Goal: Information Seeking & Learning: Learn about a topic

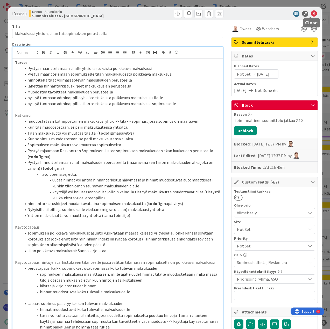
click at [310, 14] on icon at bounding box center [313, 14] width 6 height 6
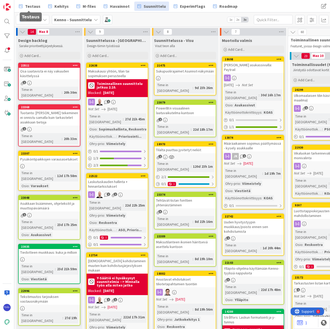
click at [35, 6] on span "Testaus" at bounding box center [32, 6] width 15 height 6
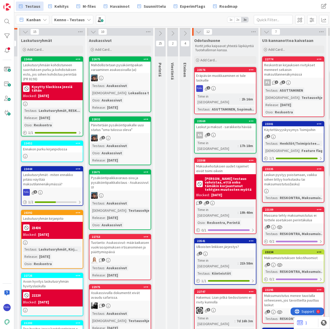
scroll to position [0, 98]
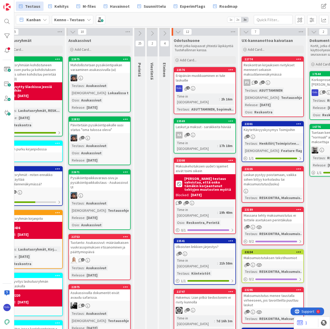
click at [197, 84] on link "23576 Eräpäivän muokkaaminen ei tule laskuille 1 Time in Column : 2h 16m Testau…" at bounding box center [204, 90] width 62 height 47
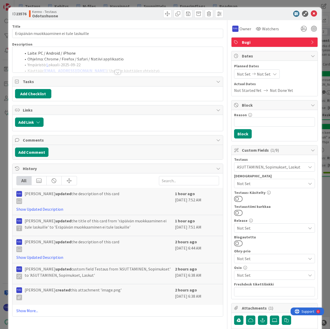
click at [116, 72] on div at bounding box center [118, 72] width 6 height 4
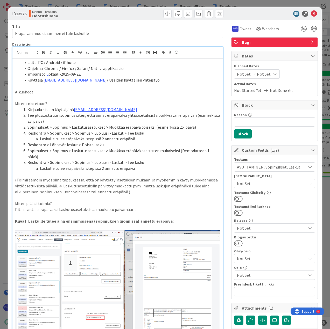
click at [282, 42] on span "Bugi" at bounding box center [275, 42] width 66 height 6
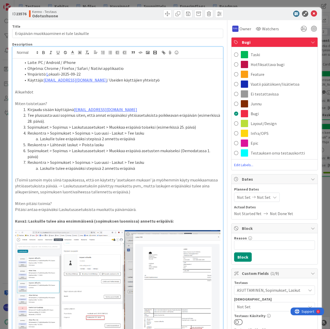
click at [281, 85] on span "Vaatii päätöksen/lisätietoa" at bounding box center [274, 84] width 49 height 6
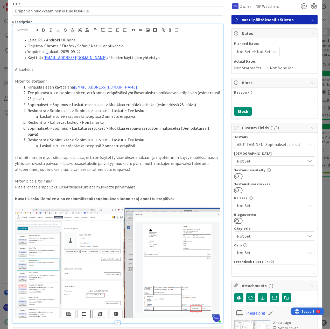
scroll to position [52, 0]
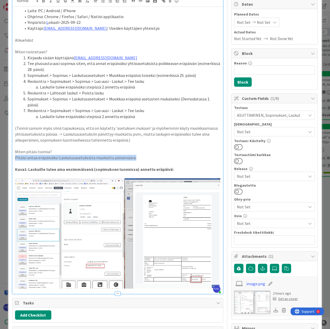
drag, startPoint x: 145, startPoint y: 157, endPoint x: 11, endPoint y: 157, distance: 134.9
click at [11, 157] on div "ID 23576 Kenno - Testaus Odotushuone Title 40 / 128 Eräpäivän muokkaaminen ei t…" at bounding box center [164, 248] width 313 height 586
click at [166, 168] on strong "Kuva1: Laskuille tulee aina ensimmäisenä (sopimuksen luonnissa) annettu eräpäiv…" at bounding box center [94, 169] width 158 height 5
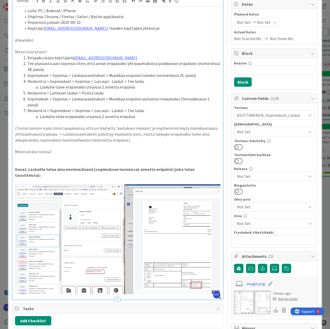
click at [143, 140] on p "(Toimii samoin myös siinä tapauksessa, että on käytetty 'asetuksen mukaan' ja m…" at bounding box center [117, 134] width 205 height 18
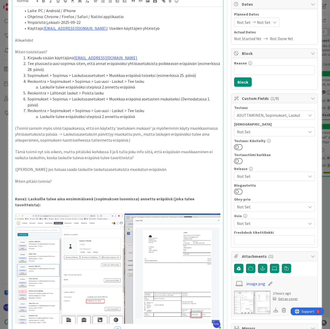
click at [99, 169] on p "([PERSON_NAME] jos haluaa saada laskuille laskutusasetuksista muokatun eräpäivän" at bounding box center [117, 169] width 205 height 6
click at [191, 170] on p "([PERSON_NAME] jos haluaa saada laskuille laskutusasetuksista (joko yhtiön tai …" at bounding box center [117, 169] width 205 height 6
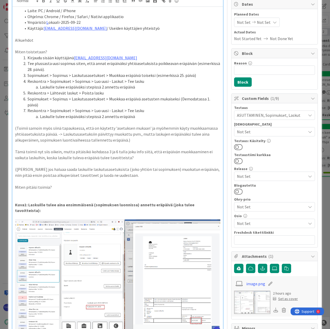
click at [140, 180] on p at bounding box center [117, 181] width 205 height 6
drag, startPoint x: 63, startPoint y: 187, endPoint x: 15, endPoint y: 188, distance: 47.9
click at [9, 188] on div "ID 23576 Kenno - Testaus Odotushuone Title 40 / 128 Eräpäivän muokkaaminen ei t…" at bounding box center [164, 269] width 313 height 628
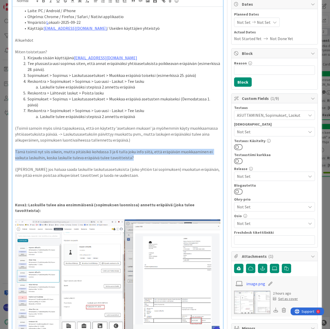
drag, startPoint x: 135, startPoint y: 158, endPoint x: 14, endPoint y: 150, distance: 120.7
click at [14, 150] on div "Laite: PC / Android / iPhone Ohjelma: Chrome / Firefox / Safari / Natiivi appli…" at bounding box center [117, 171] width 210 height 328
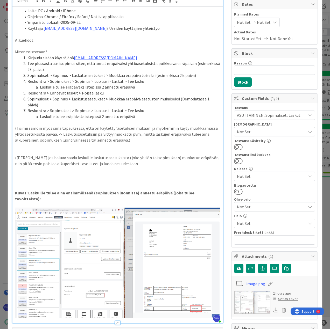
click at [37, 178] on p at bounding box center [117, 181] width 205 height 6
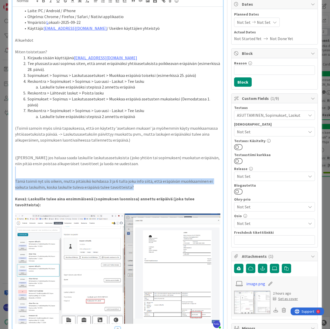
drag, startPoint x: 133, startPoint y: 185, endPoint x: -1, endPoint y: 168, distance: 135.2
click at [0, 168] on html "Testaus Kehitys M-files Havainnot Suunnittelu ExperimFlags Roadmap Testaus Kehi…" at bounding box center [165, 164] width 330 height 329
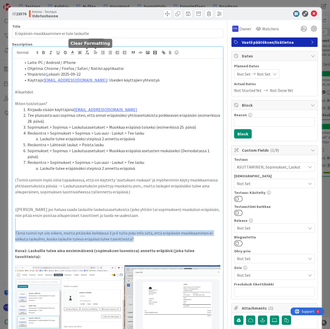
click at [74, 53] on icon at bounding box center [72, 52] width 5 height 5
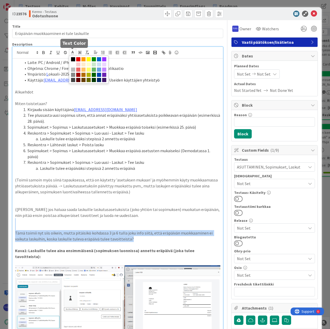
click at [98, 59] on span at bounding box center [99, 59] width 4 height 4
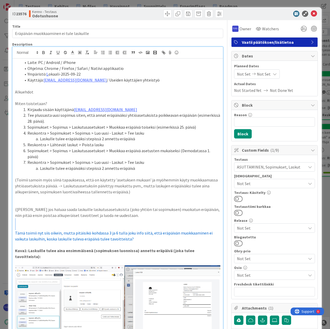
click at [144, 238] on p "Tämä toimii nyt siis oikein, mutta pitäisikö kohdassa 3 ja 6 tulla joku info si…" at bounding box center [117, 236] width 205 height 12
click at [310, 14] on icon at bounding box center [313, 14] width 6 height 6
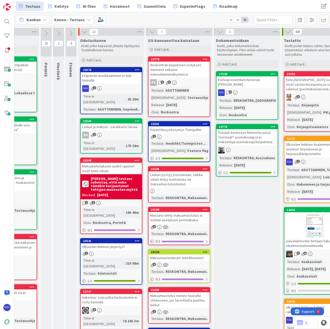
scroll to position [0, 193]
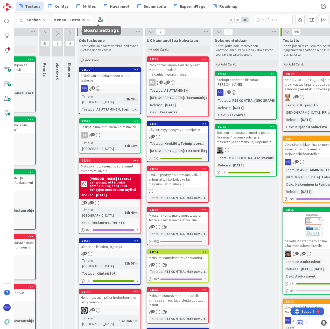
click at [98, 19] on span at bounding box center [100, 19] width 9 height 9
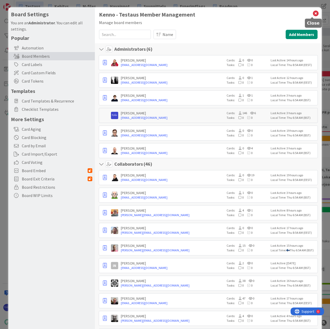
click at [312, 13] on icon at bounding box center [315, 13] width 7 height 7
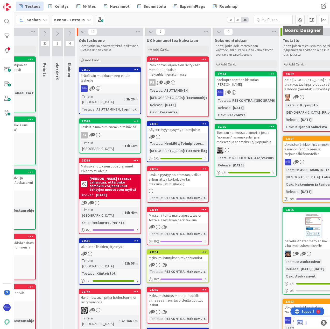
click at [298, 19] on span at bounding box center [299, 19] width 9 height 9
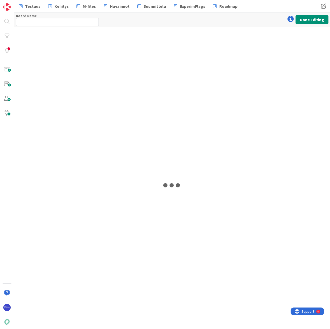
type input "Kenno - Testaus"
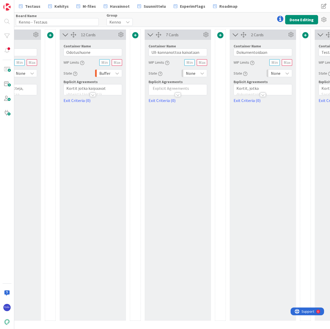
scroll to position [0, 571]
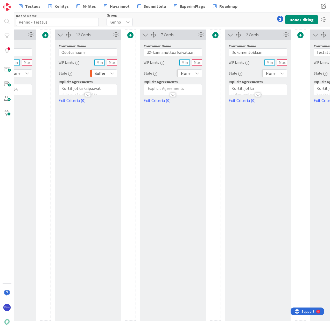
click at [215, 37] on span at bounding box center [215, 35] width 6 height 6
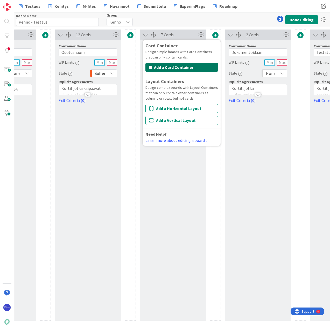
click at [150, 67] on icon "button" at bounding box center [150, 67] width 3 height 4
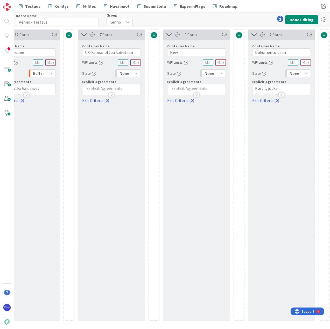
scroll to position [0, 658]
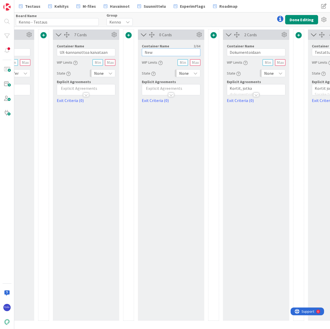
click at [160, 51] on input "New" at bounding box center [171, 52] width 59 height 8
type input "N"
type input "UX-vastaus annettu"
click at [296, 21] on button "Done Editing" at bounding box center [301, 19] width 33 height 9
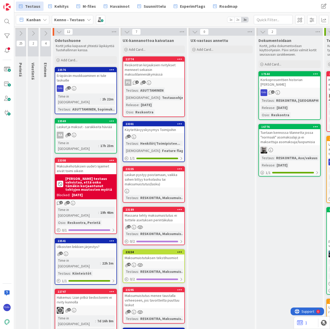
scroll to position [0, 223]
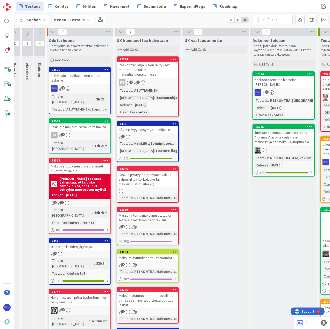
click at [87, 82] on div "Eräpäivän muokkaaminen ei tule laskuille" at bounding box center [79, 77] width 61 height 11
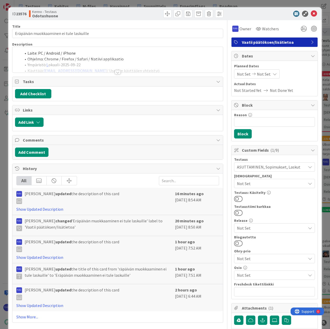
click at [116, 73] on div at bounding box center [118, 72] width 6 height 4
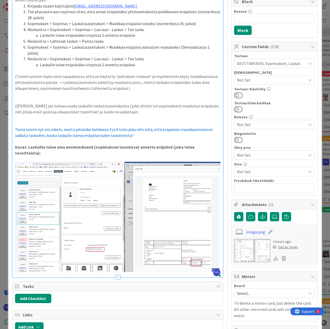
scroll to position [96, 0]
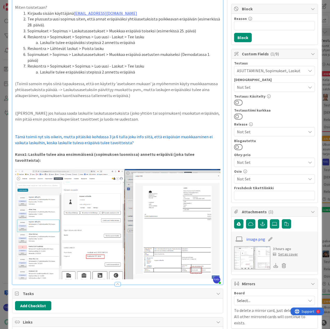
click at [148, 143] on p "Tämä toimii nyt siis oikein, mutta pitäisikö kohdassa 3 ja 6 tulla joku info si…" at bounding box center [117, 140] width 205 height 12
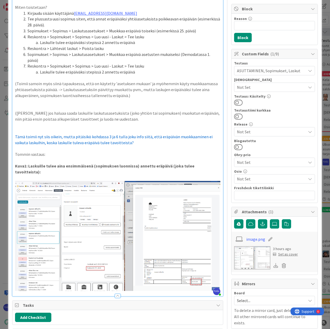
click at [61, 155] on p "Tommin vastaus:" at bounding box center [117, 154] width 205 height 6
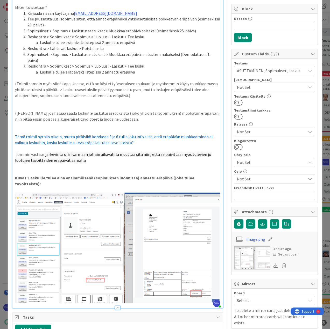
click at [98, 162] on p "[PERSON_NAME] vastaus: järkevintä olisi varmaan jollain aikavälillä muuttaa sit…" at bounding box center [117, 157] width 205 height 12
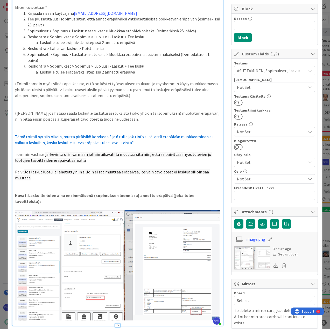
scroll to position [0, 0]
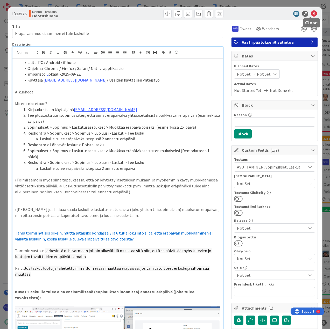
click at [311, 14] on icon at bounding box center [313, 14] width 6 height 6
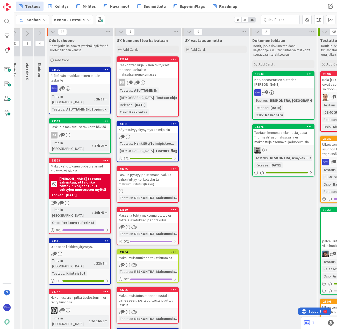
click at [72, 60] on div "Add Card..." at bounding box center [80, 60] width 62 height 8
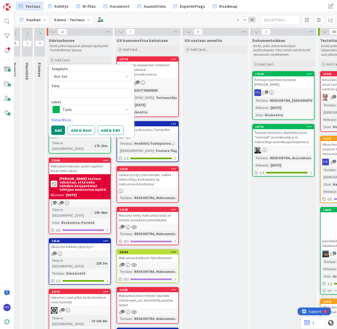
click at [81, 76] on span "Not Set" at bounding box center [86, 76] width 65 height 7
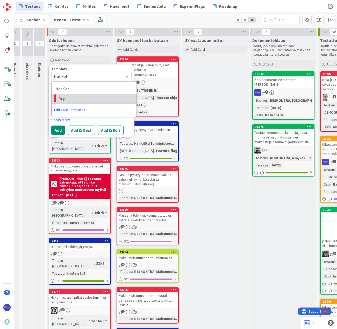
click at [89, 98] on span "Bugi" at bounding box center [96, 98] width 74 height 7
type textarea "x"
type textarea "Bugi"
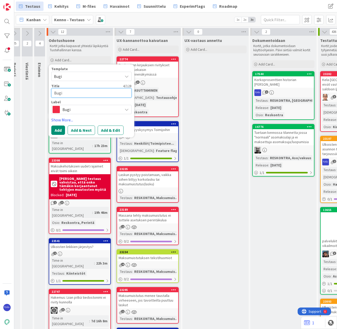
click at [95, 93] on textarea "Bugi" at bounding box center [91, 92] width 80 height 9
type textarea "x"
click at [114, 130] on button "Add & Edit" at bounding box center [111, 130] width 26 height 9
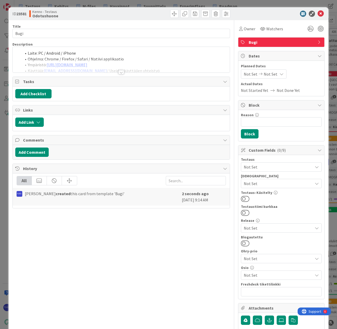
click at [120, 71] on div at bounding box center [121, 72] width 6 height 4
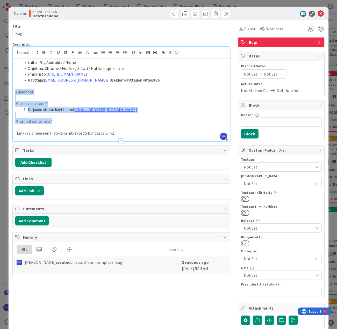
drag, startPoint x: 15, startPoint y: 91, endPoint x: 64, endPoint y: 119, distance: 56.0
click at [64, 119] on div "Laite: PC / Android / iPhone Ohjelma: Chrome / Firefox / Safari / Natiivi appli…" at bounding box center [121, 100] width 217 height 83
click at [64, 119] on p "Miten pitäisi toimia?" at bounding box center [121, 121] width 212 height 6
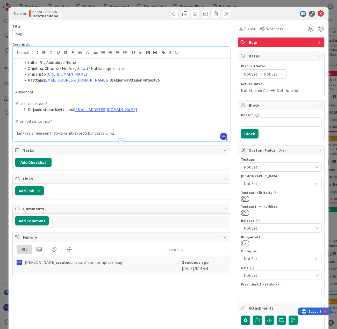
click at [132, 111] on li "Kirjaudu sisään käyttäjänä [EMAIL_ADDRESS][DOMAIN_NAME]" at bounding box center [124, 110] width 206 height 6
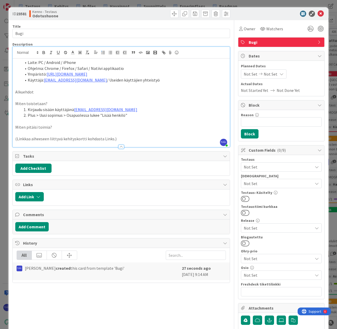
click at [75, 127] on p "Miten pitäisi toimia?" at bounding box center [121, 127] width 212 height 6
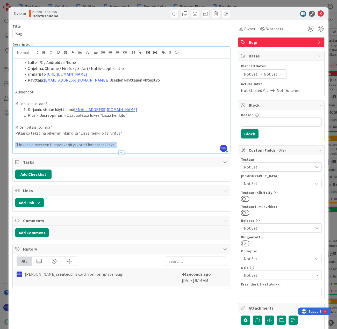
drag, startPoint x: 122, startPoint y: 144, endPoint x: 6, endPoint y: 144, distance: 116.2
click at [6, 144] on div "ID 23581 Kenno - Testaus Odotushuone Title 4 / 128 Bugi Description [PERSON_NAM…" at bounding box center [168, 164] width 337 height 329
click at [272, 43] on span "Bugi" at bounding box center [282, 42] width 66 height 6
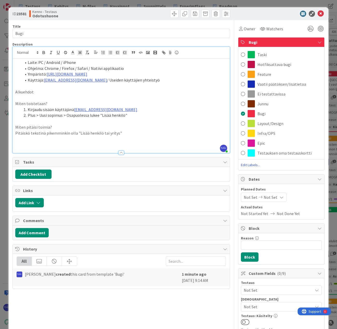
click at [281, 126] on div "Layout/Design" at bounding box center [281, 124] width 86 height 10
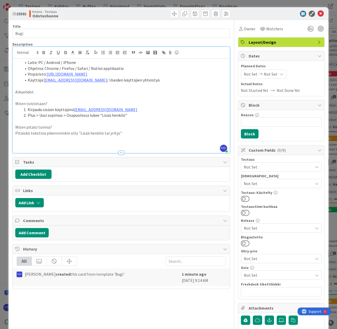
drag, startPoint x: 47, startPoint y: 144, endPoint x: 63, endPoint y: 128, distance: 22.0
click at [47, 143] on p at bounding box center [121, 145] width 212 height 6
drag, startPoint x: 27, startPoint y: 32, endPoint x: 10, endPoint y: 32, distance: 16.6
click at [10, 32] on div "ID 23581 Kenno - Testaus Odotushuone Title 4 / 128 Bugi Description [PERSON_NAM…" at bounding box center [169, 204] width 320 height 395
drag, startPoint x: 75, startPoint y: 133, endPoint x: 144, endPoint y: 134, distance: 68.4
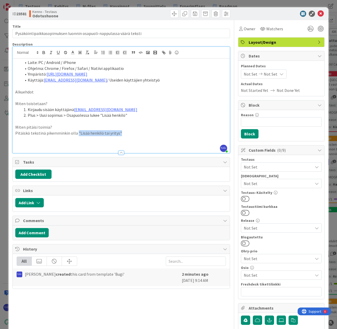
click at [144, 134] on p "Pitäiskö tekstinä pikemminkin olla "Lisää henkilö tai yritys"" at bounding box center [121, 133] width 212 height 6
drag, startPoint x: 31, startPoint y: 133, endPoint x: 14, endPoint y: 133, distance: 16.3
click at [14, 133] on div "Laite: PC / Android / iPhone Ohjelma: Chrome / Firefox / Safari / Natiivi appli…" at bounding box center [121, 106] width 217 height 94
drag, startPoint x: 31, startPoint y: 134, endPoint x: 53, endPoint y: 133, distance: 22.0
click at [53, 133] on p "Tekstinä pikemminkin olla "Lisää osapuoli"" at bounding box center [121, 133] width 212 height 6
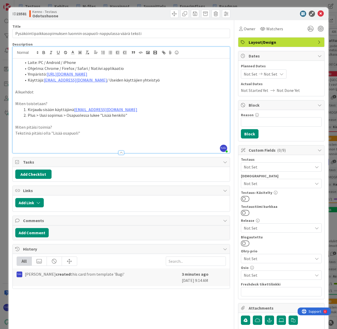
click at [95, 132] on p "Tekstinä pitäisi olla "Lisää osapuoli"" at bounding box center [121, 133] width 212 height 6
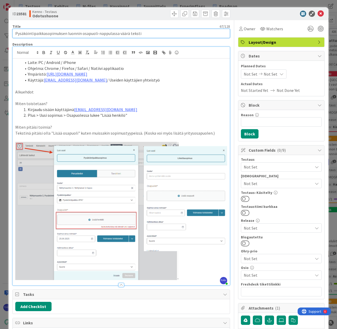
drag, startPoint x: 81, startPoint y: 32, endPoint x: 66, endPoint y: 32, distance: 14.5
click at [66, 32] on input "Pysäköintipaikkasopimuksen luonnin osapuoli-nappulassa väärä teksti" at bounding box center [121, 33] width 218 height 9
type input "Pysäköintipaikkasopimuksen osapuoli-nappulassa väärä teksti"
click at [148, 82] on li "Käyttäjä: [EMAIL_ADDRESS][DOMAIN_NAME] / Useiden käyttäjien yhteistyö" at bounding box center [124, 80] width 206 height 6
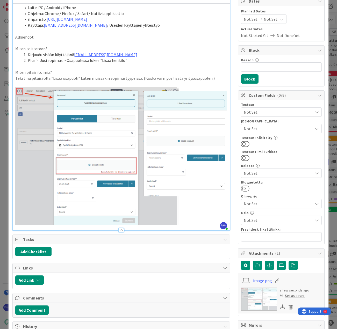
scroll to position [104, 0]
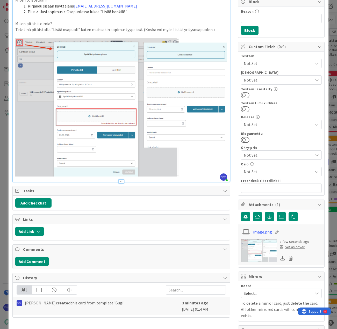
click at [120, 179] on div at bounding box center [121, 181] width 6 height 4
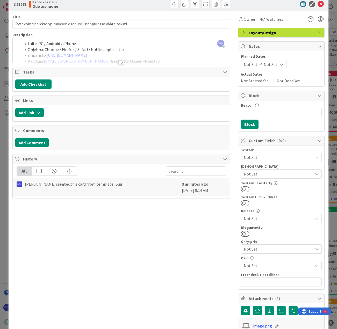
scroll to position [0, 0]
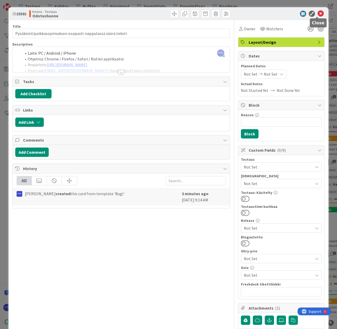
click at [319, 14] on icon at bounding box center [320, 14] width 6 height 6
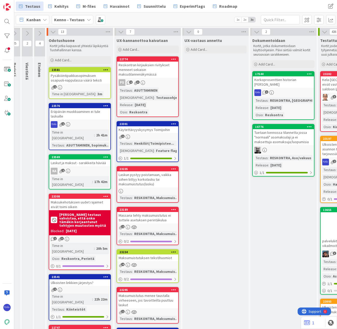
click at [85, 82] on div "Pysäköintipaikkasopimuksen osapuoli-nappulassa väärä teksti" at bounding box center [79, 77] width 61 height 11
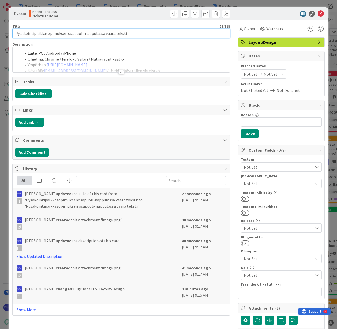
click at [65, 33] on input "Pysäköintipaikkasopimuksen osapuoli-nappulassa väärä teksti" at bounding box center [121, 33] width 218 height 9
drag, startPoint x: 45, startPoint y: 35, endPoint x: 65, endPoint y: 34, distance: 21.0
click at [65, 34] on input "Pysäköintipaikkasopimuksen ja osapuoli-nappulassa väärä teksti" at bounding box center [121, 33] width 218 height 9
click at [52, 33] on input "Pysäköintipaikka- ja osapuoli-nappulassa väärä teksti" at bounding box center [121, 33] width 218 height 9
type input "Pysäköintipaikka- ja asosopimuksen osapuoli-nappulassa väärä teksti"
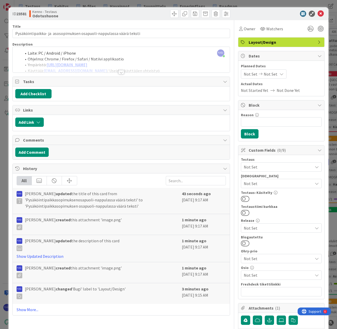
click at [120, 72] on div at bounding box center [121, 72] width 6 height 4
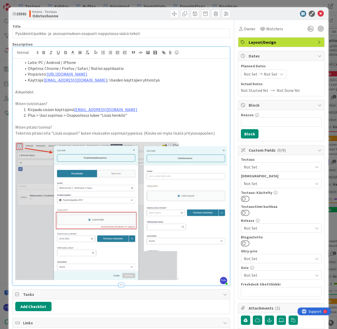
click at [47, 115] on li "Plus > Uusi sopimus > Osapuolessa lukee "Lisää henkilö"" at bounding box center [124, 115] width 206 height 6
drag, startPoint x: 147, startPoint y: 114, endPoint x: 27, endPoint y: 113, distance: 119.9
click at [27, 113] on li "Plus > Uusi pysäköintipaikkasopimus > Osapuolessa lukee "Lisää henkilö"" at bounding box center [124, 115] width 206 height 6
copy li "Plus > Uusi pysäköintipaikkasopimus > Osapuolessa lukee "Lisää henkilö""
click at [164, 114] on li "Plus > Uusi pysäköintipaikkasopimus > Osapuolessa lukee "Lisää henkilö"" at bounding box center [124, 115] width 206 height 6
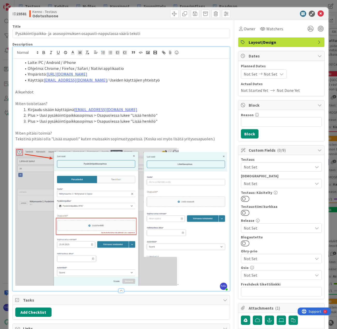
drag, startPoint x: 47, startPoint y: 122, endPoint x: 75, endPoint y: 122, distance: 27.2
click at [57, 122] on li "Plus > Uusi pysäköintipaikkasopimus > Osapuolessa lukee "Lisää henkilö"" at bounding box center [124, 121] width 206 height 6
click at [76, 122] on li "Plus > Uusi pysäköintipaikkasopimus > Osapuolessa lukee "Lisää henkilö"" at bounding box center [124, 121] width 206 height 6
drag, startPoint x: 47, startPoint y: 121, endPoint x: 76, endPoint y: 122, distance: 29.5
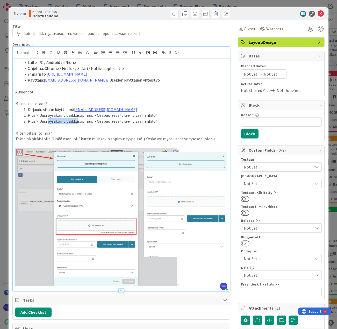
click at [76, 122] on li "Plus > Uusi pysäköintipaikkasopimus > Osapuolessa lukee "Lisää henkilö"" at bounding box center [124, 121] width 206 height 6
click at [143, 122] on li "Plus > Uusi asosopimus > Osapuolessa lukee "Lisää henkilö"" at bounding box center [124, 121] width 206 height 6
click at [119, 289] on div at bounding box center [121, 291] width 6 height 4
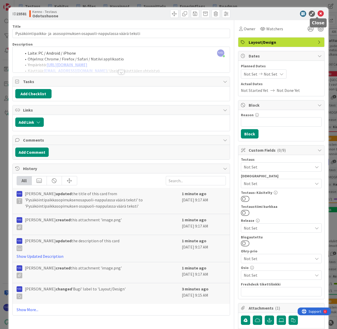
click at [317, 13] on icon at bounding box center [320, 14] width 6 height 6
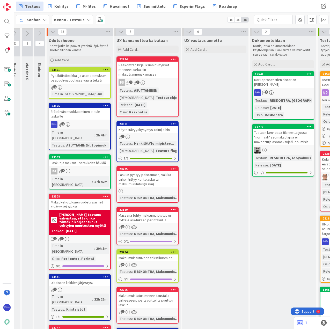
click at [6, 20] on div at bounding box center [7, 21] width 10 height 10
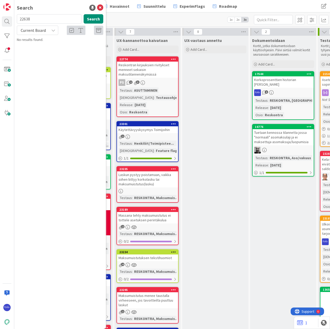
drag, startPoint x: 40, startPoint y: 19, endPoint x: 14, endPoint y: 19, distance: 25.6
click at [14, 19] on div "Search 22638 Search Current Board No results found." at bounding box center [7, 164] width 14 height 329
type input "15284"
click at [59, 45] on span "Kela-maksujen kohdistumattomuus erillislaskuihin + Kela-maksun kirjaaminen" at bounding box center [57, 48] width 67 height 10
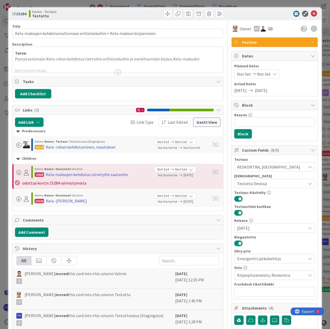
click at [116, 72] on div at bounding box center [118, 72] width 6 height 4
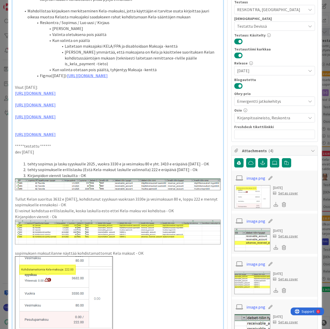
scroll to position [155, 0]
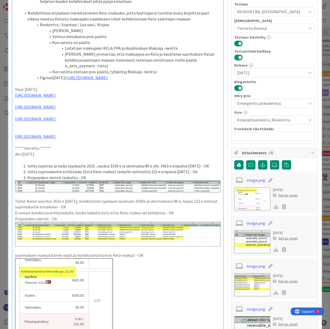
drag, startPoint x: 98, startPoint y: 173, endPoint x: 14, endPoint y: 172, distance: 84.1
click at [14, 172] on div "Tarve: Pystyä estämään Kela-rahan kohdistus tiettyihin erillislaskuihin ja merk…" at bounding box center [117, 135] width 211 height 464
copy link "[URL][DOMAIN_NAME]"
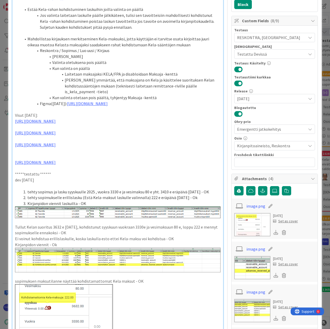
scroll to position [0, 0]
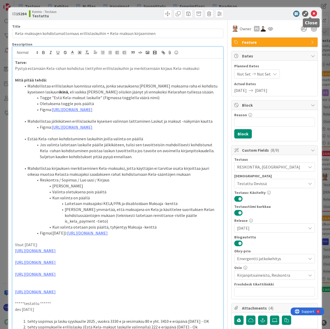
click at [311, 13] on icon at bounding box center [314, 14] width 6 height 6
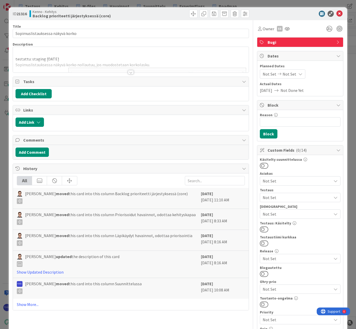
click at [129, 72] on div at bounding box center [131, 72] width 6 height 4
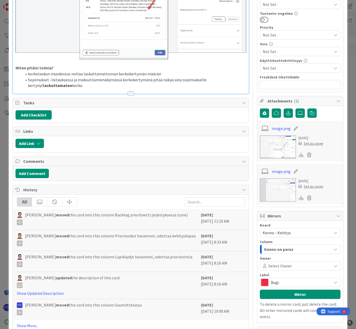
scroll to position [297, 0]
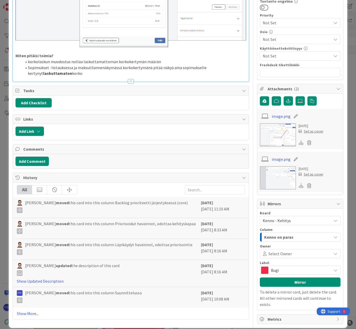
click at [28, 310] on link "Show More..." at bounding box center [131, 313] width 228 height 6
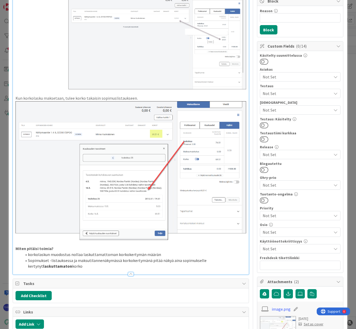
scroll to position [0, 0]
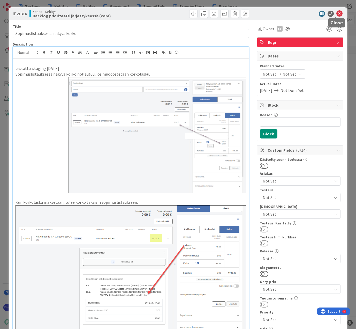
click at [337, 14] on icon at bounding box center [340, 14] width 6 height 6
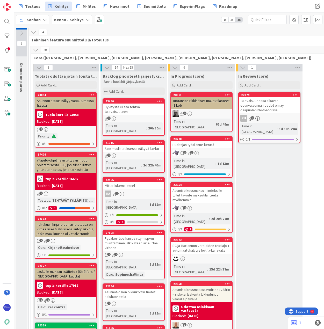
click at [170, 20] on div "Kanban Kenno - Kehitys 1x 2x 3x" at bounding box center [169, 19] width 310 height 14
click at [31, 6] on span "Testaus" at bounding box center [32, 6] width 15 height 6
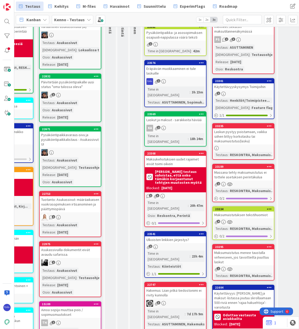
scroll to position [0, 127]
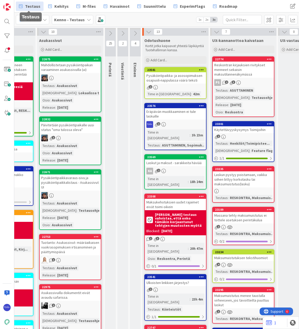
click at [180, 213] on b "[PERSON_NAME] testaus vahvistaa, että onko tämäkin korjaantunut tehtyjen muutos…" at bounding box center [179, 220] width 49 height 14
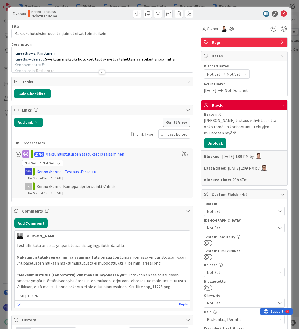
click at [99, 73] on div at bounding box center [102, 72] width 6 height 4
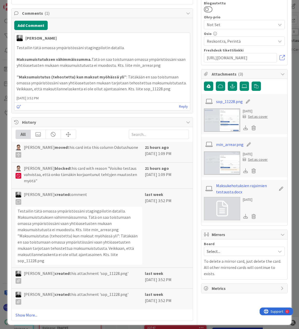
scroll to position [281, 0]
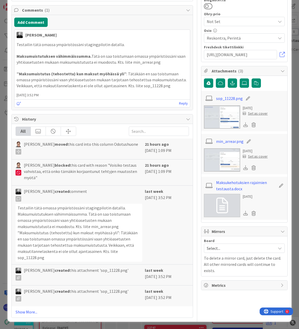
click at [227, 180] on link "Maksukehotuksien rajaimien testausta.docx" at bounding box center [246, 185] width 60 height 12
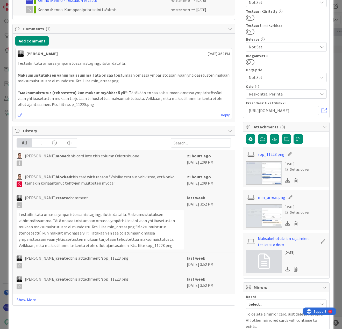
scroll to position [233, 0]
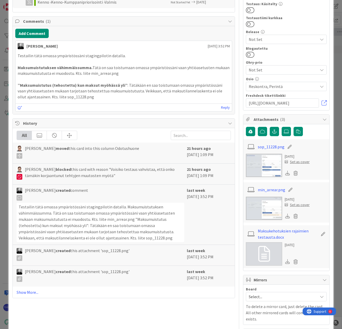
click at [270, 187] on link "min_arrear.png" at bounding box center [271, 190] width 27 height 6
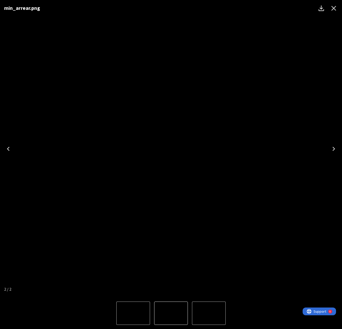
click at [333, 9] on icon "Close" at bounding box center [333, 8] width 8 height 8
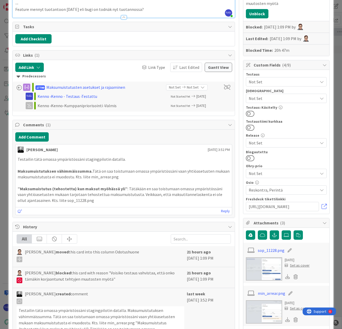
scroll to position [0, 0]
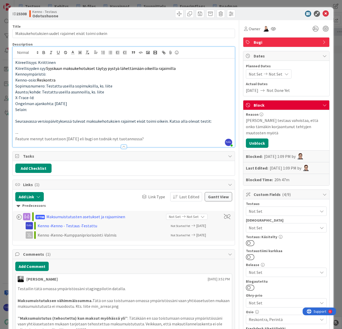
click at [161, 139] on p "Feature mennyt tuotantoon tiistaina 16.9. eli bugi on todnäk nyt tuotannossa?" at bounding box center [123, 139] width 217 height 6
click at [323, 12] on icon at bounding box center [325, 14] width 6 height 6
